Goal: Navigation & Orientation: Find specific page/section

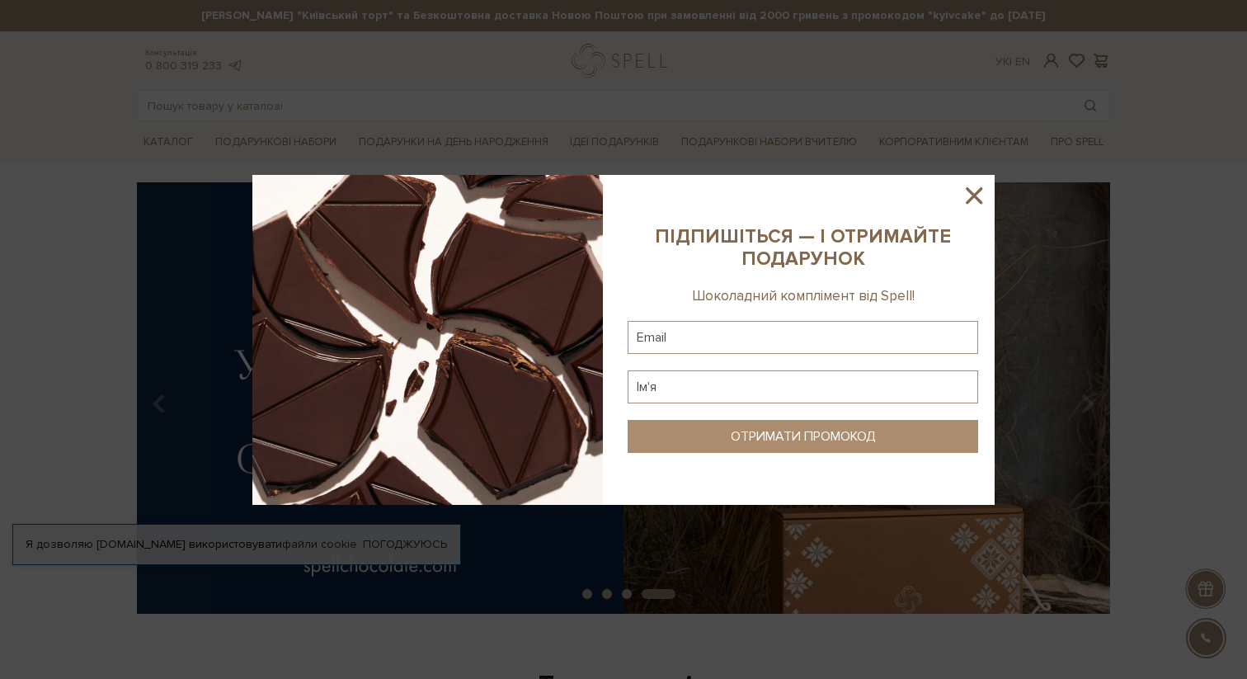
click at [971, 196] on icon at bounding box center [974, 195] width 16 height 16
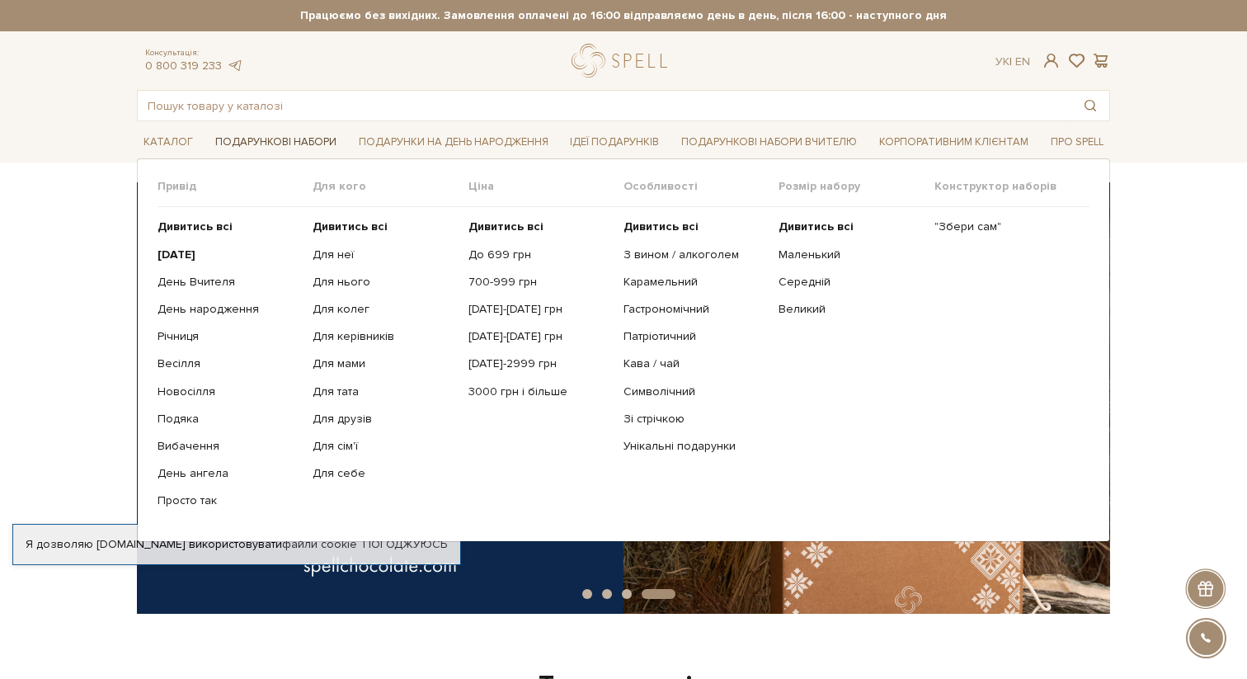
click at [295, 137] on link "Подарункові набори" at bounding box center [276, 142] width 134 height 26
